Goal: Find specific page/section: Find specific page/section

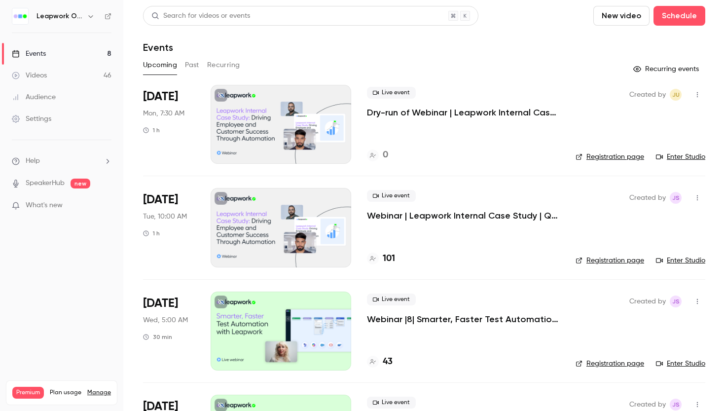
click at [696, 95] on icon "button" at bounding box center [697, 94] width 8 height 7
click at [437, 115] on div at bounding box center [362, 205] width 725 height 411
click at [435, 113] on p "Dry-run of Webinar | Leapwork Internal Case Study | Q3 2025" at bounding box center [463, 113] width 193 height 12
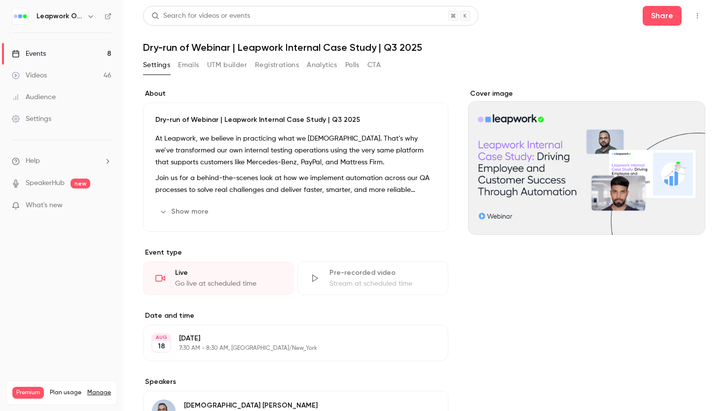
click at [696, 17] on icon "button" at bounding box center [697, 15] width 8 height 7
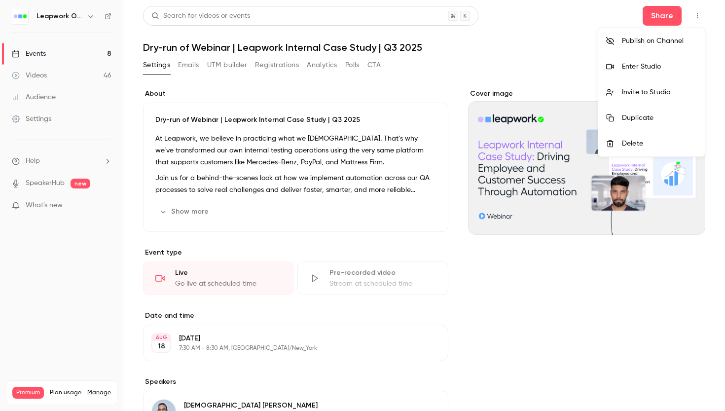
click at [642, 64] on div "Enter Studio" at bounding box center [659, 67] width 75 height 10
